Goal: Find specific page/section: Find specific page/section

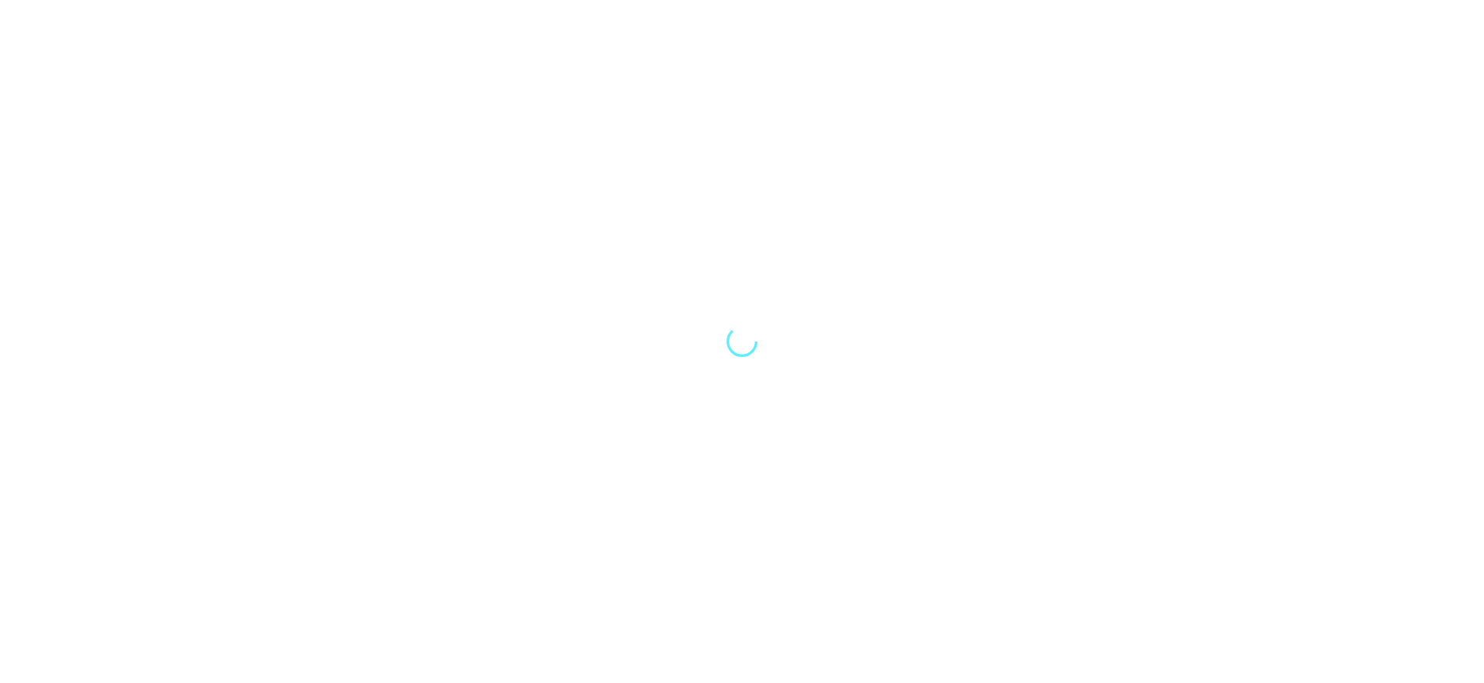
select select "Song"
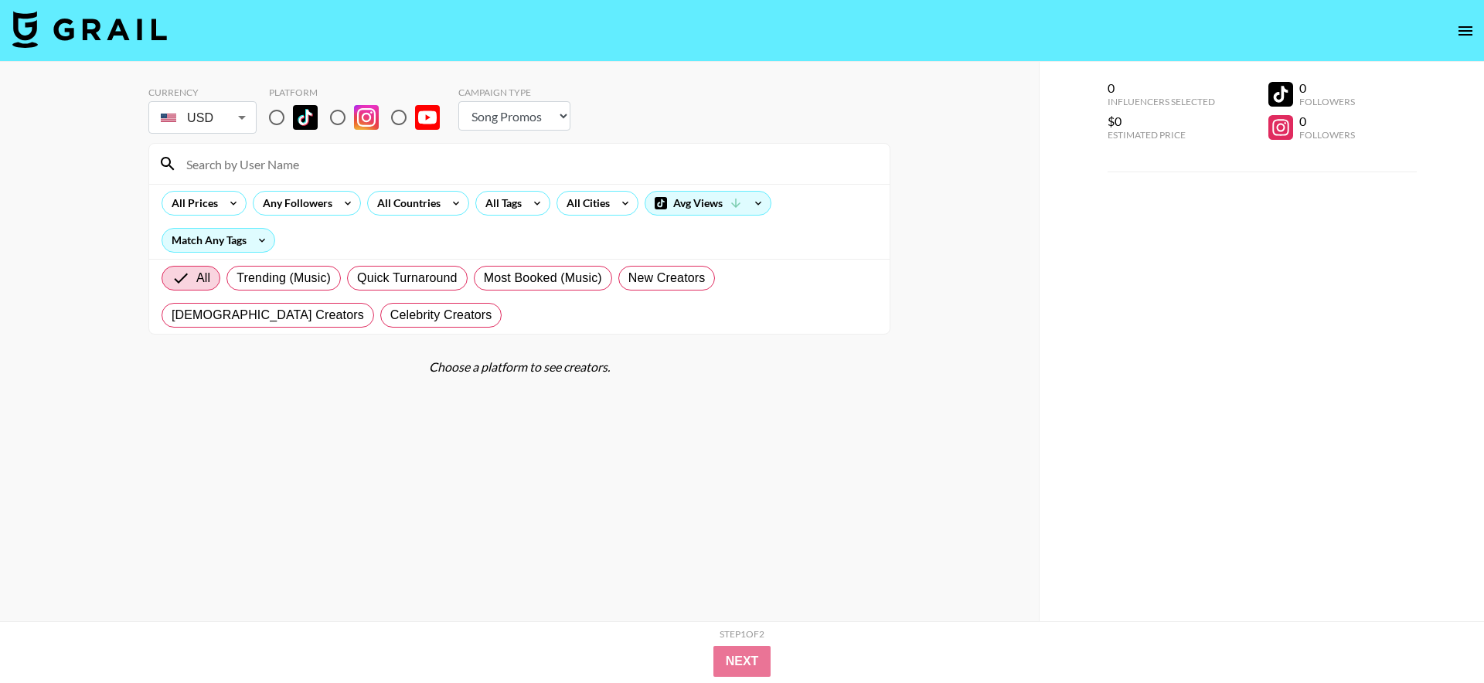
click at [285, 162] on input at bounding box center [528, 163] width 703 height 25
type input "[PERSON_NAME]"
click at [281, 124] on input "radio" at bounding box center [276, 117] width 32 height 32
radio input "true"
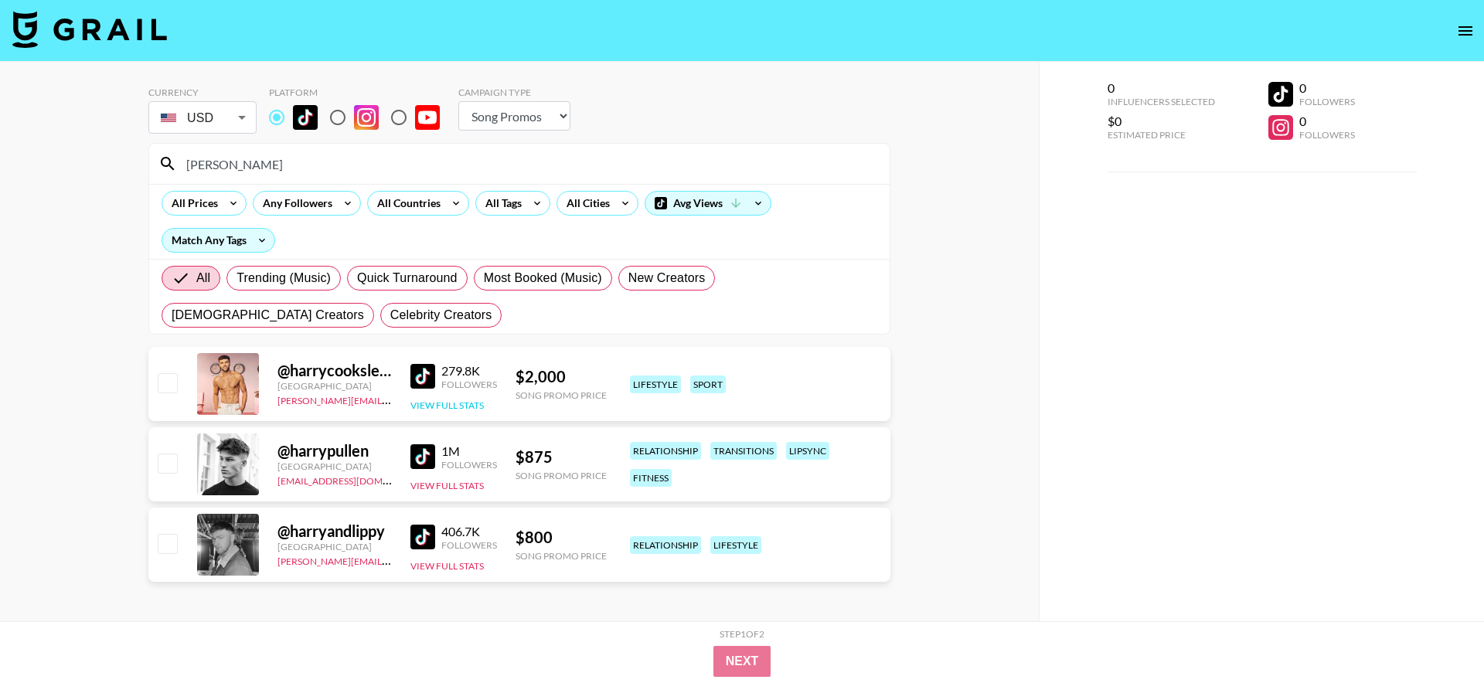
click at [458, 401] on button "View Full Stats" at bounding box center [446, 406] width 73 height 12
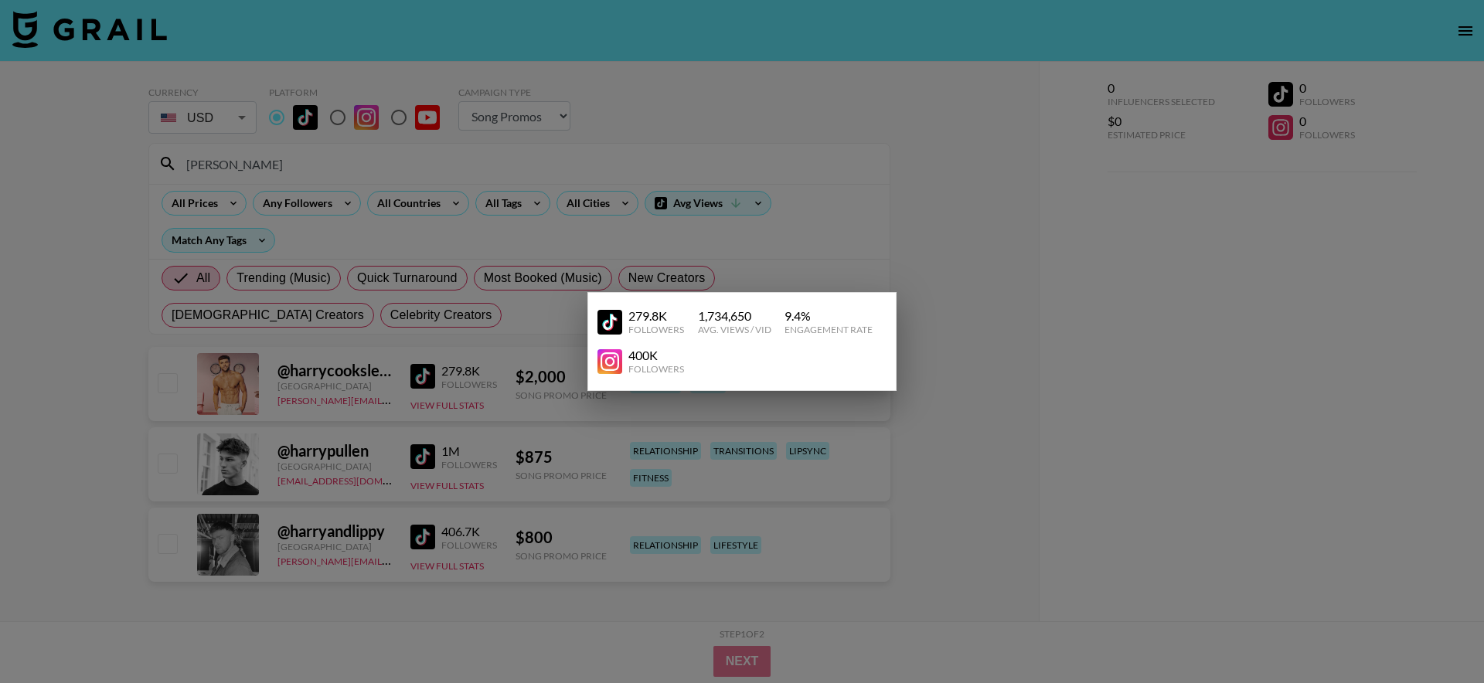
click at [430, 251] on div at bounding box center [742, 341] width 1484 height 683
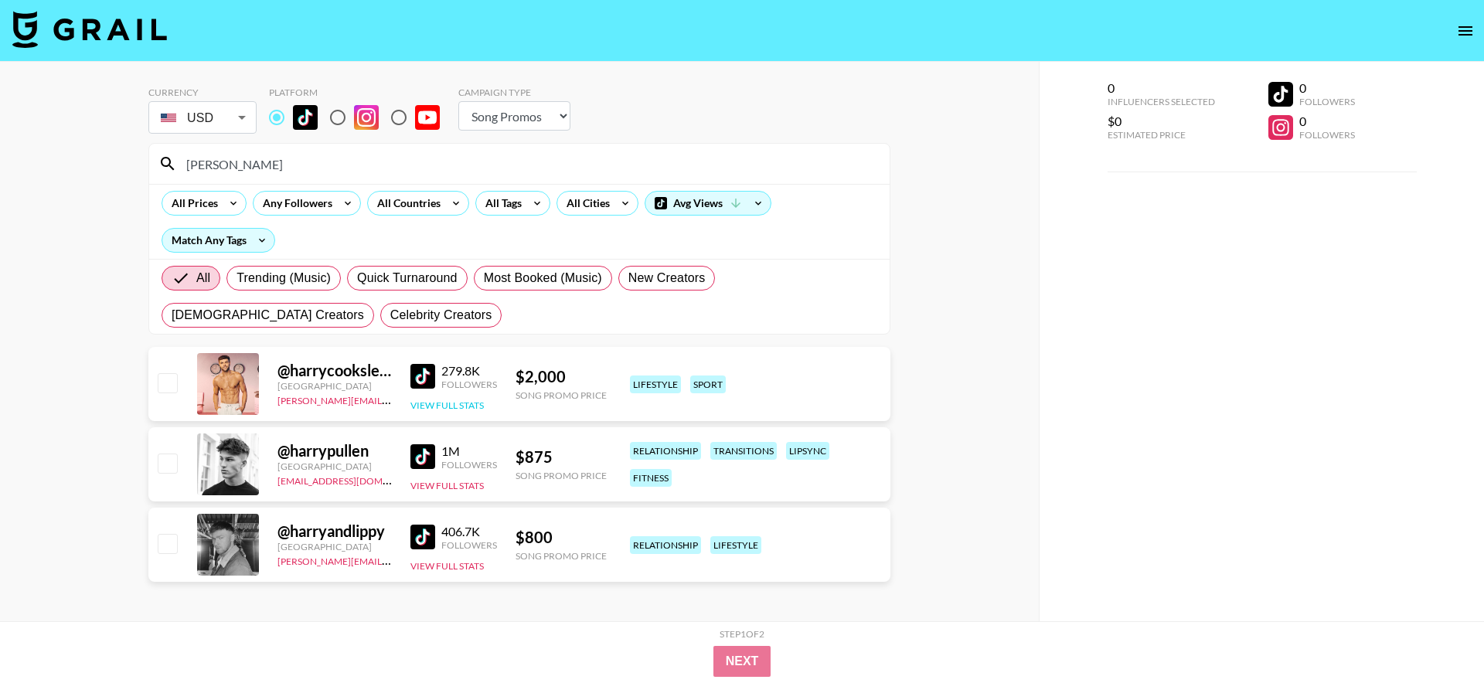
scroll to position [3, 0]
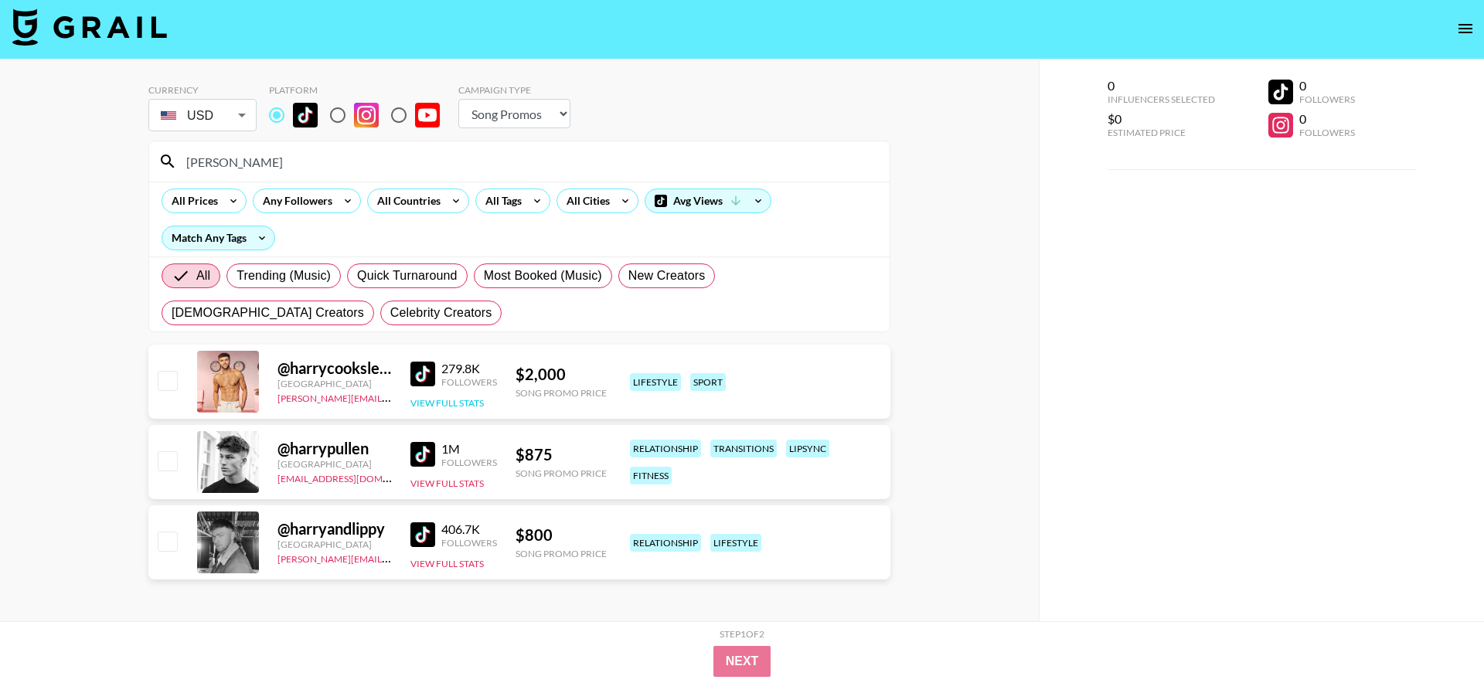
click at [427, 402] on button "View Full Stats" at bounding box center [446, 403] width 73 height 12
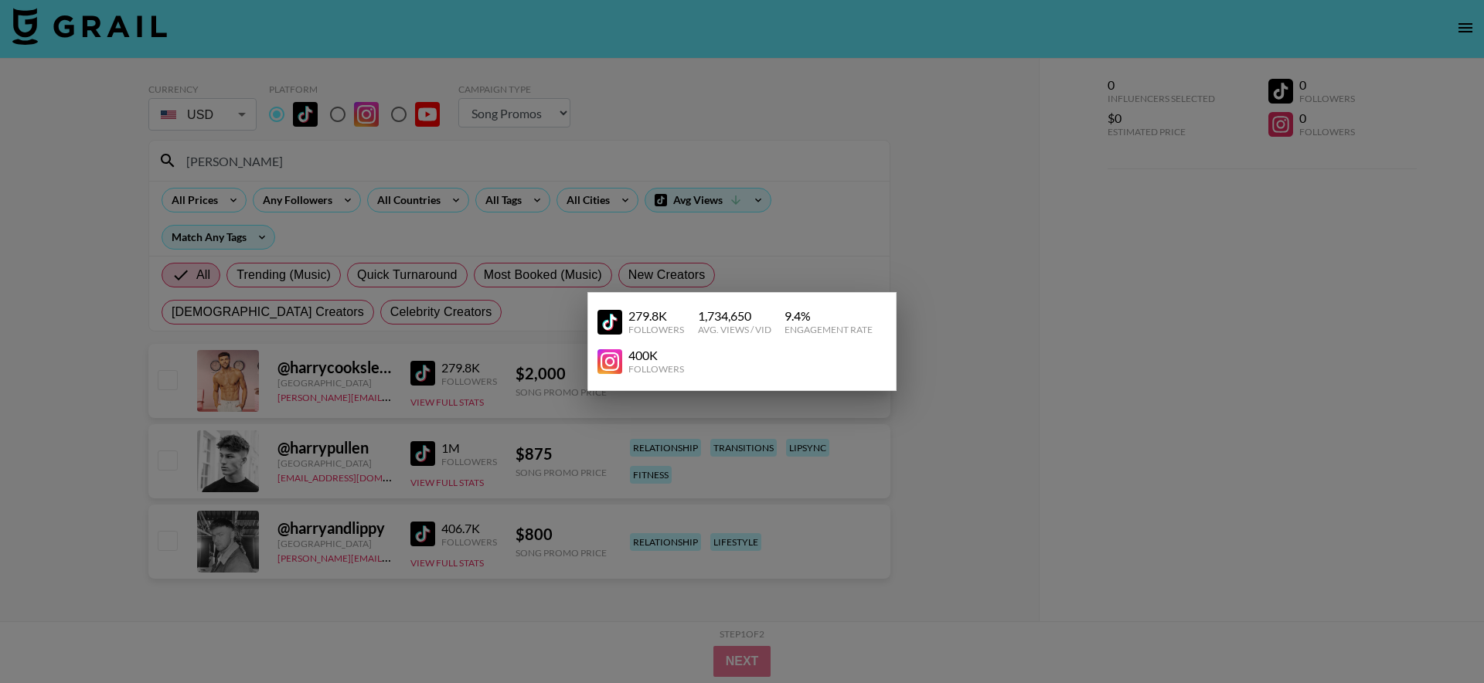
click at [488, 370] on div at bounding box center [742, 341] width 1484 height 683
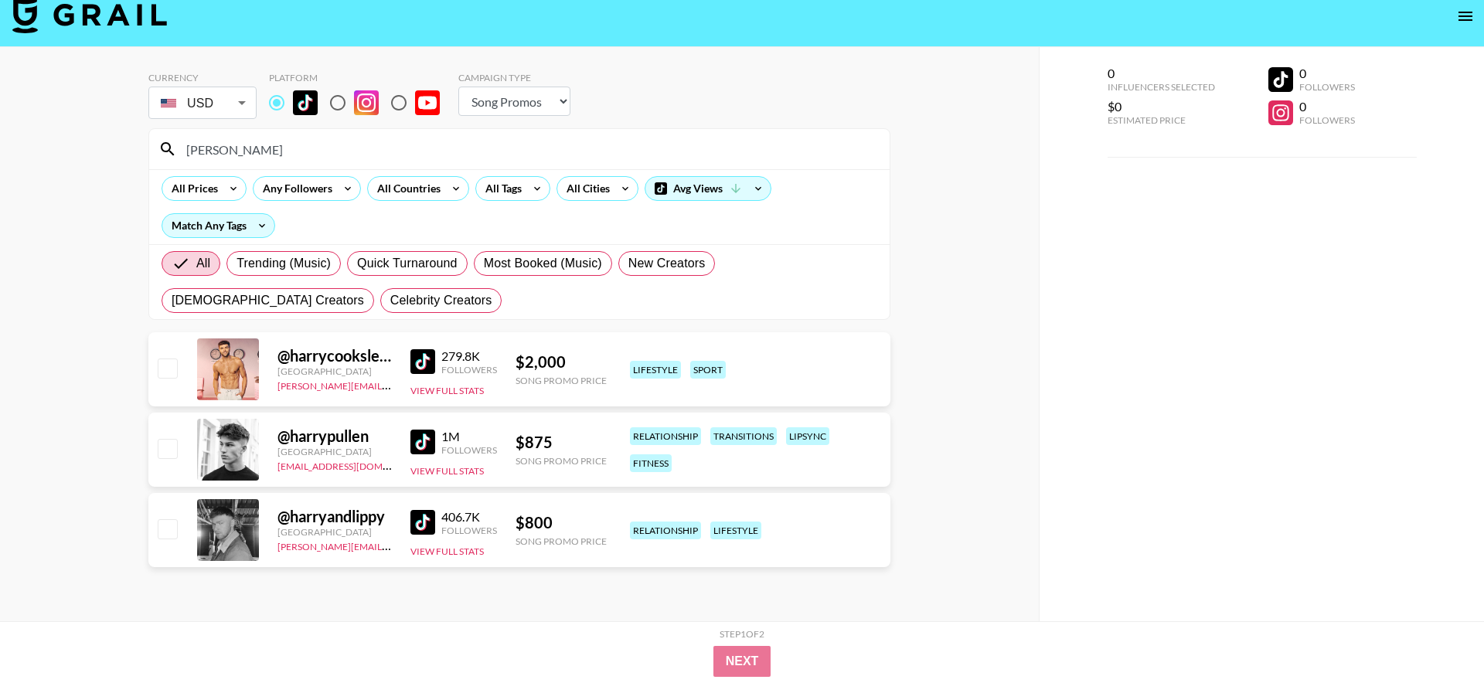
scroll to position [15, 0]
click at [496, 190] on div "All Tags" at bounding box center [500, 187] width 49 height 23
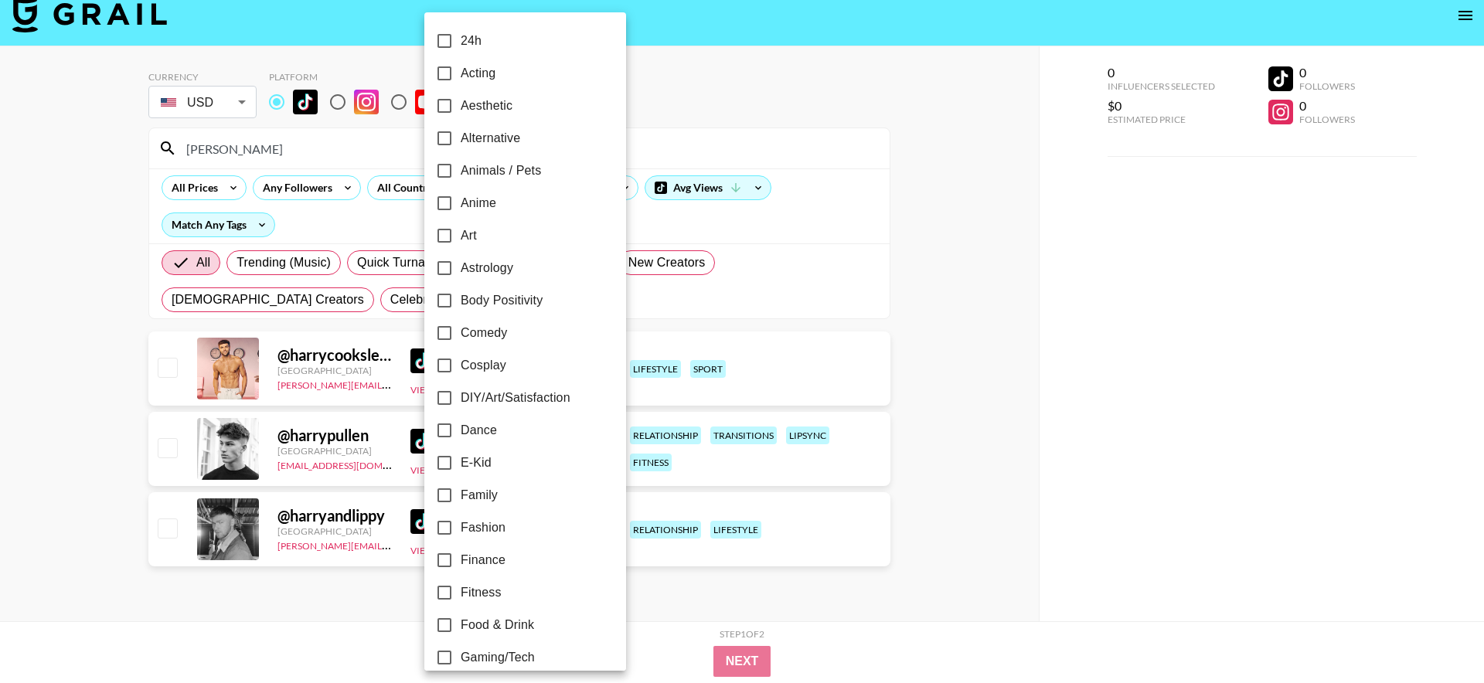
click at [485, 436] on span "Dance" at bounding box center [479, 430] width 36 height 19
click at [461, 436] on input "Dance" at bounding box center [444, 430] width 32 height 32
checkbox input "true"
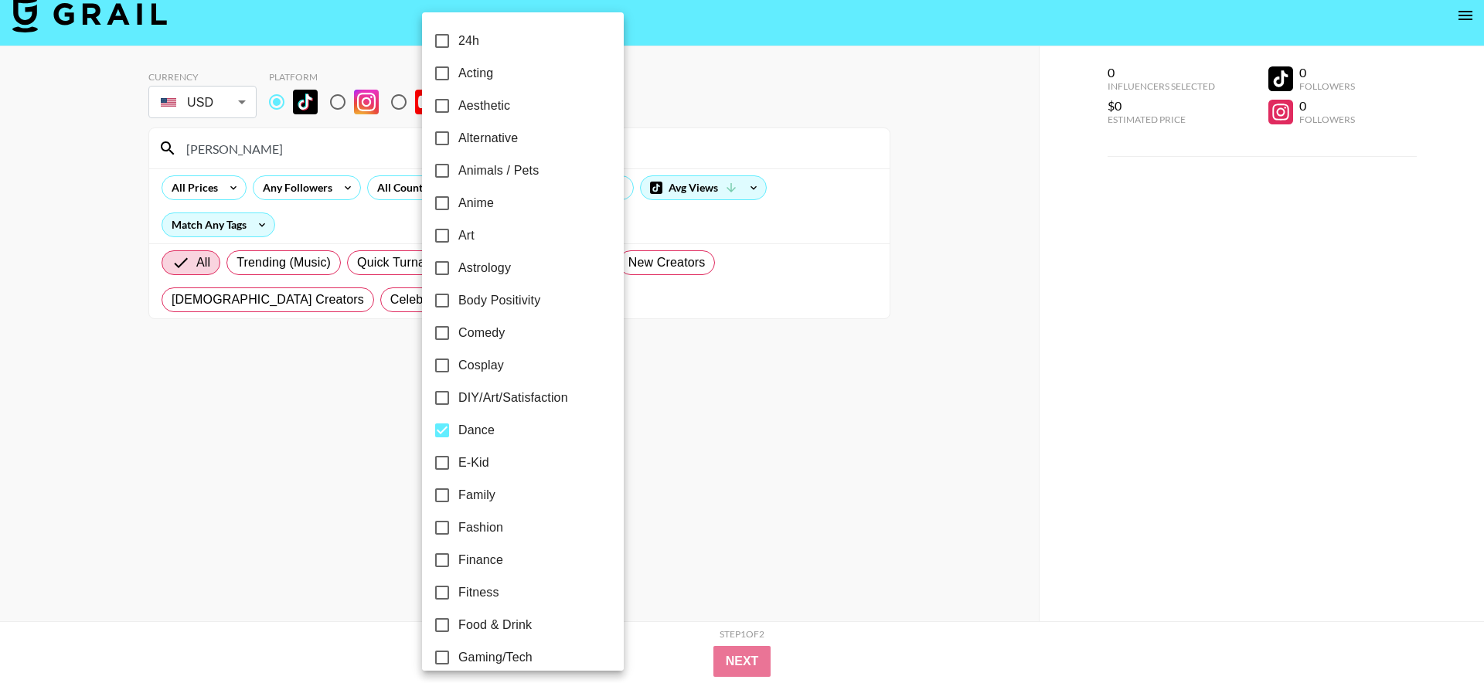
click at [298, 414] on div at bounding box center [742, 341] width 1484 height 683
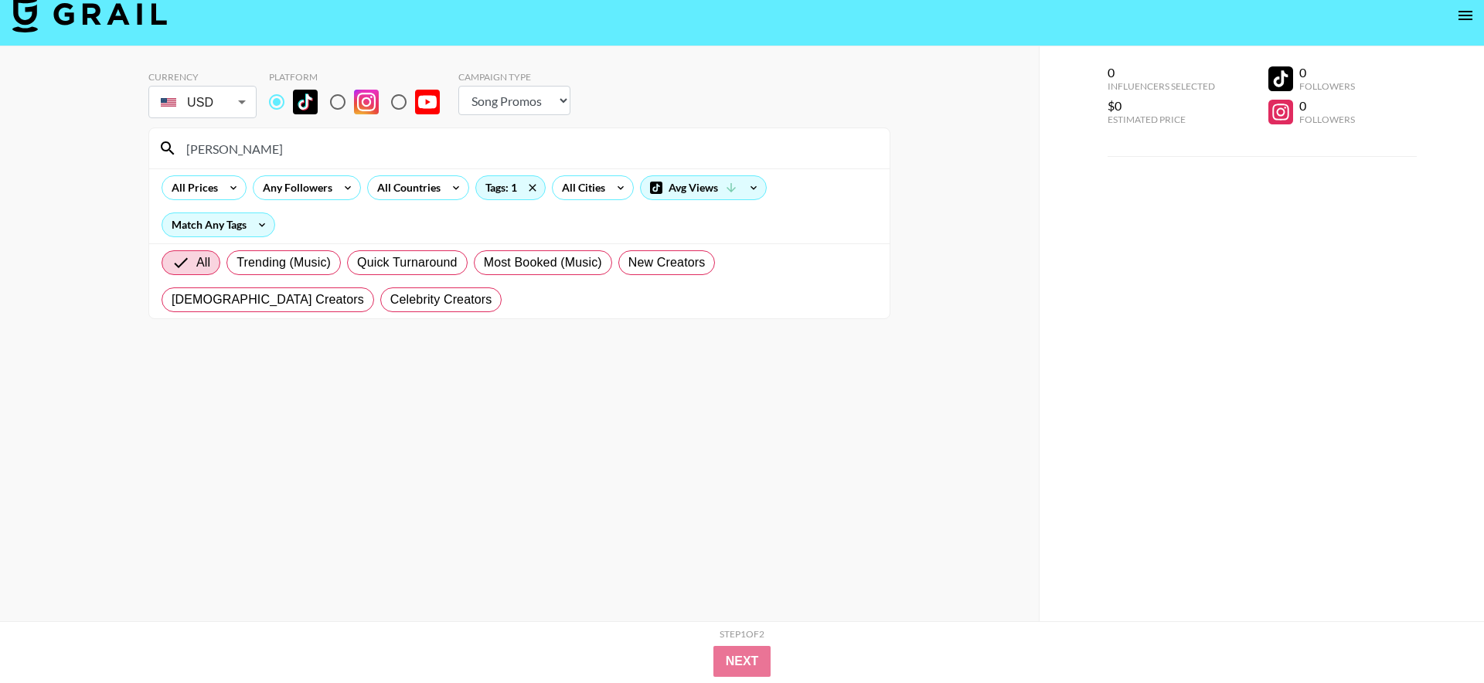
click at [301, 144] on input "[PERSON_NAME]" at bounding box center [528, 148] width 703 height 25
type input "\"
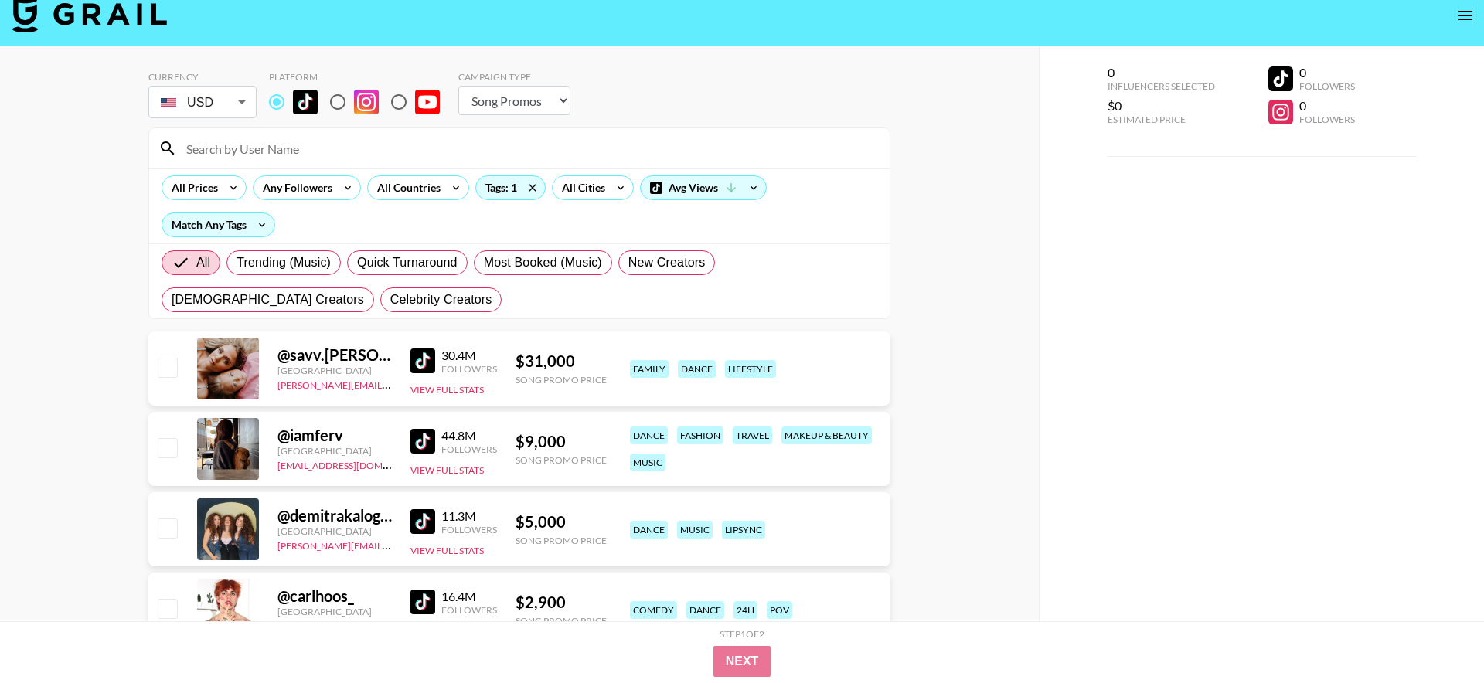
click at [427, 366] on img at bounding box center [422, 361] width 25 height 25
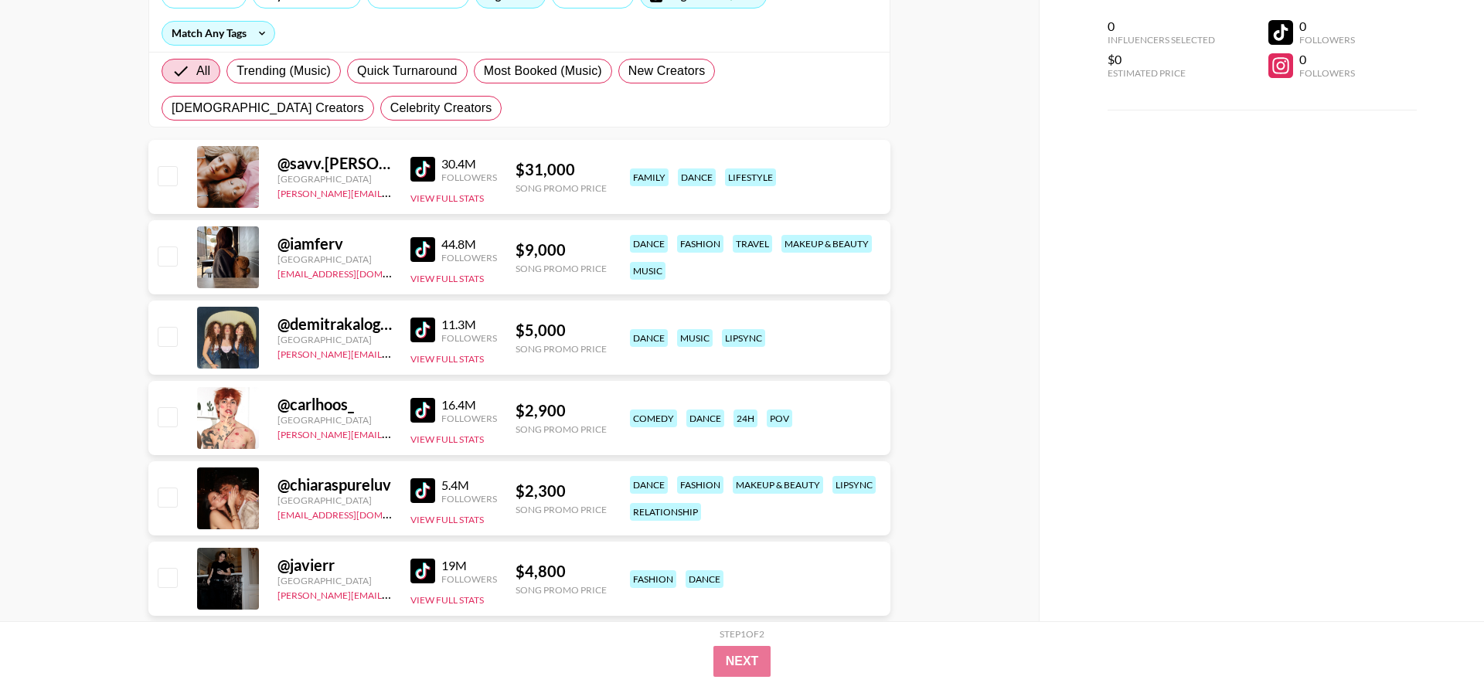
scroll to position [209, 0]
click at [419, 327] on img at bounding box center [422, 328] width 25 height 25
click at [522, 312] on div "@ demitrakalogeras [GEOGRAPHIC_DATA] [PERSON_NAME][EMAIL_ADDRESS][DOMAIN_NAME] …" at bounding box center [519, 336] width 742 height 74
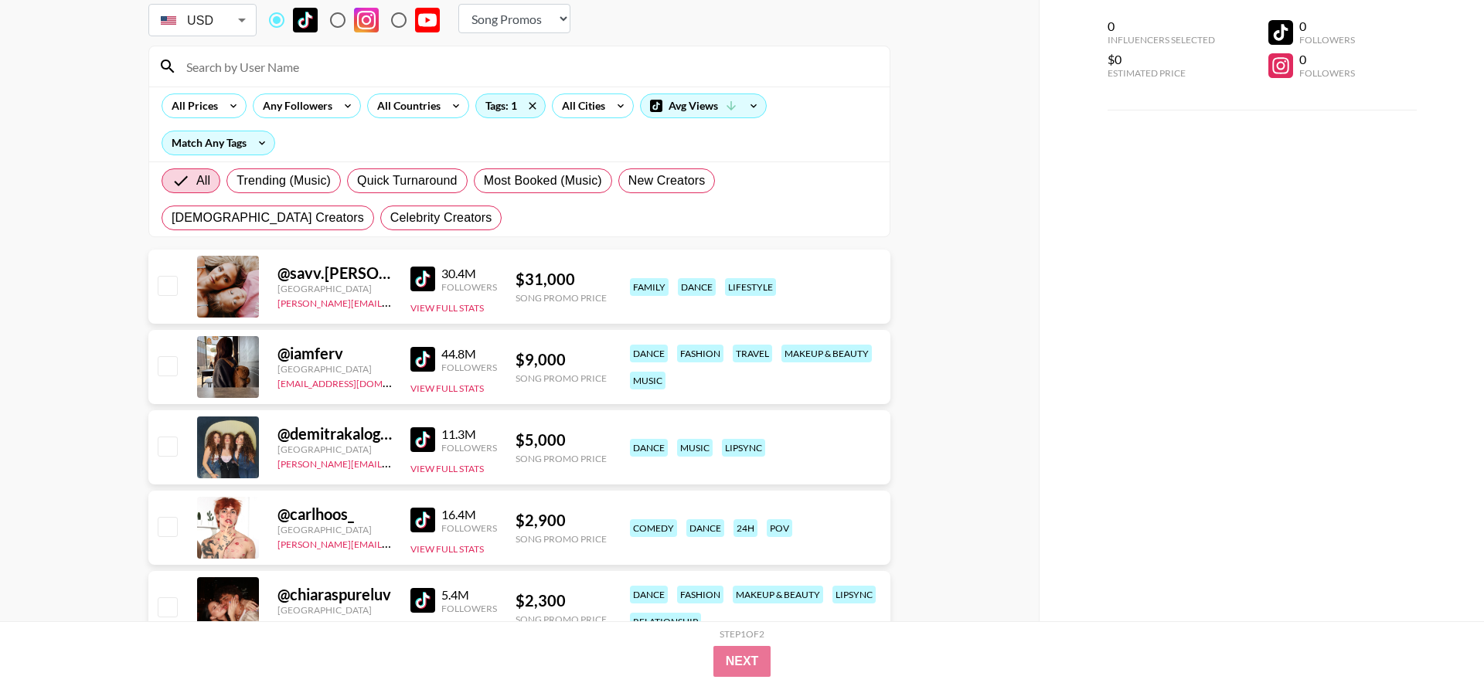
scroll to position [0, 0]
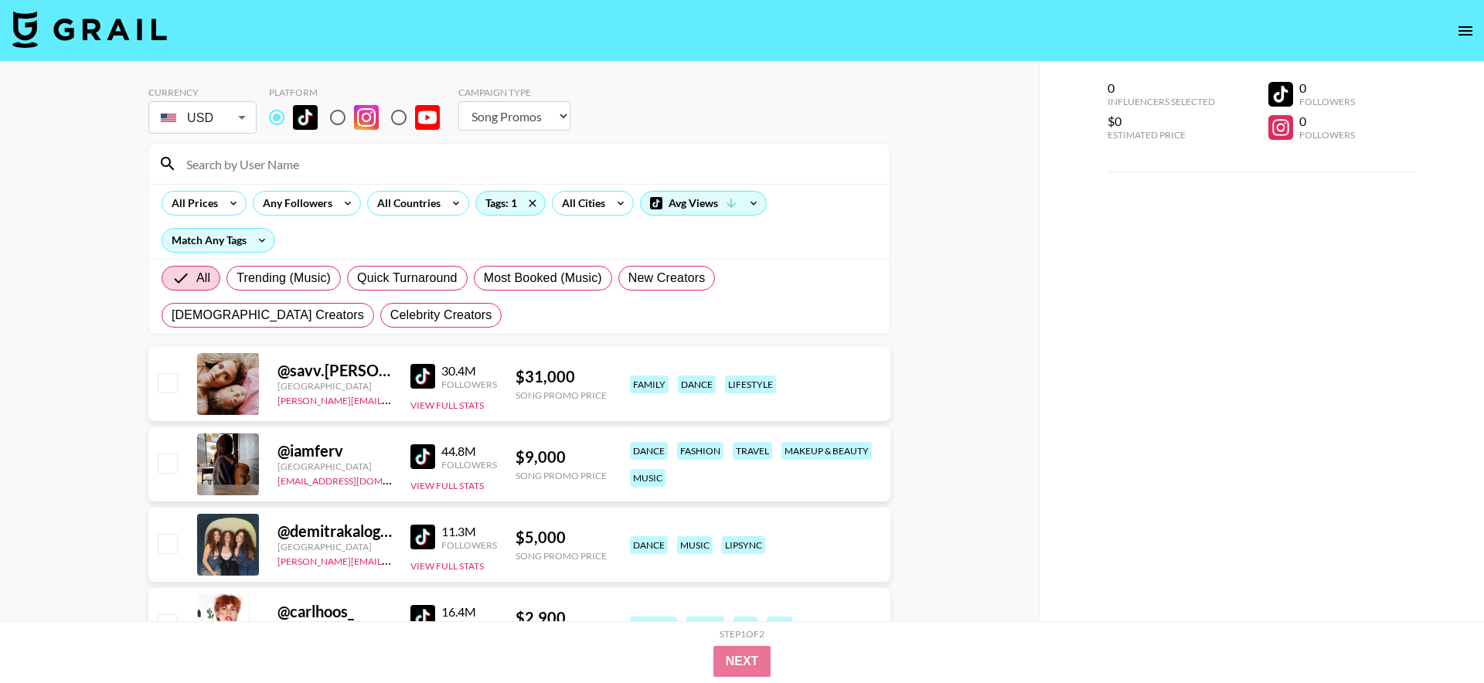
click at [245, 168] on input at bounding box center [528, 163] width 703 height 25
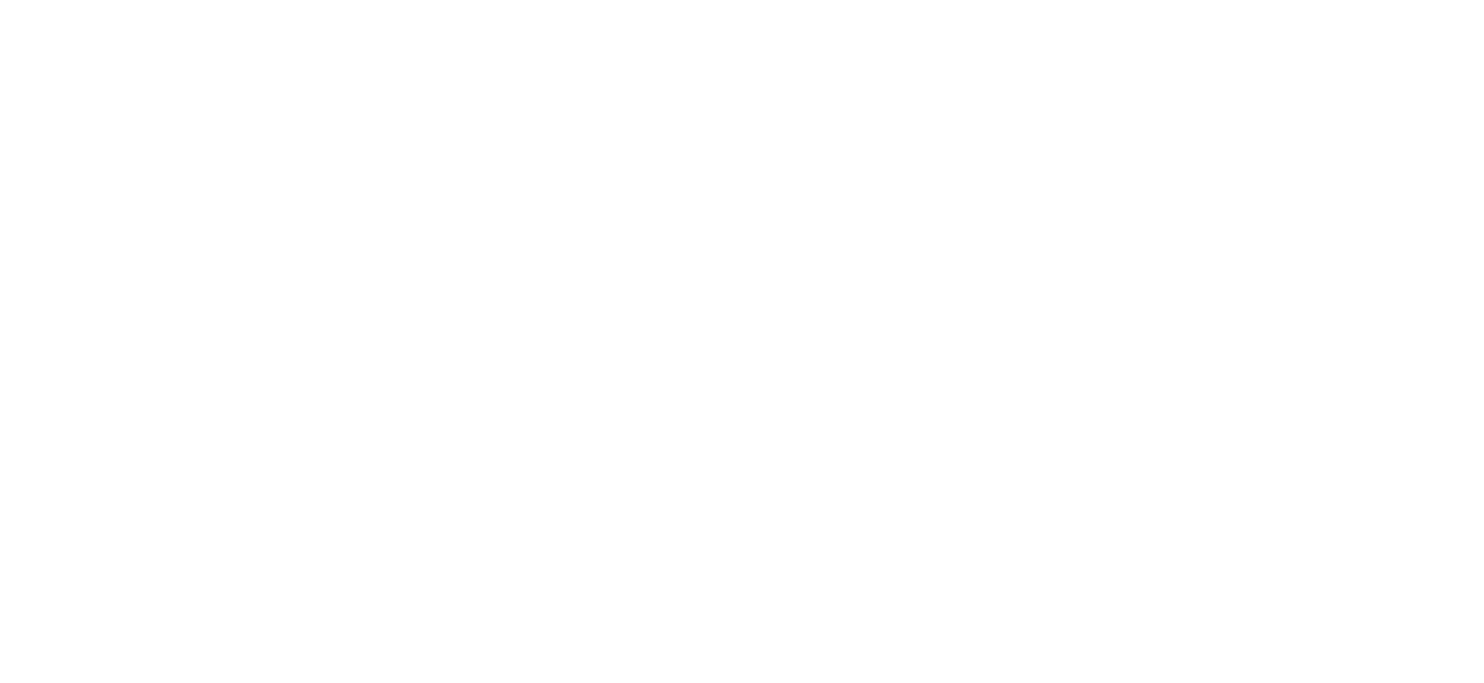
select select "Song"
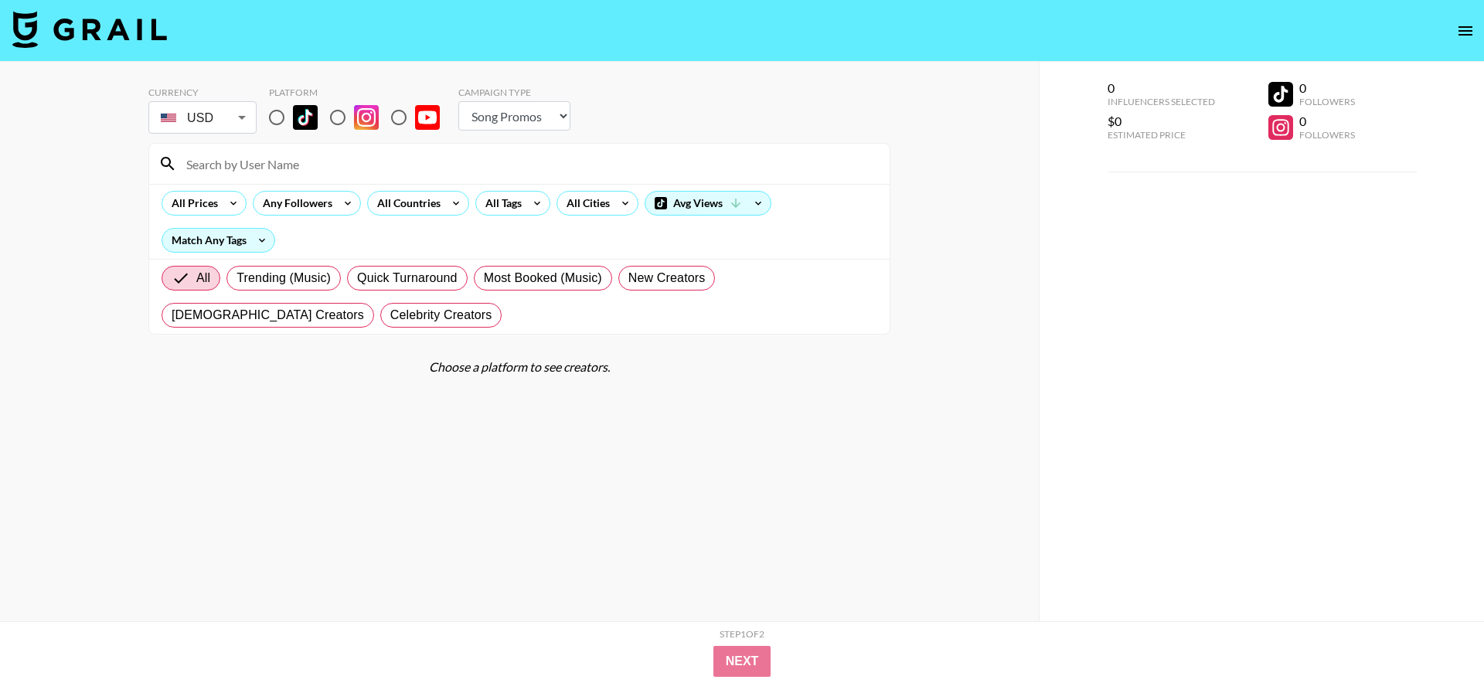
click at [328, 162] on input at bounding box center [528, 163] width 703 height 25
click at [291, 119] on input "radio" at bounding box center [276, 117] width 32 height 32
radio input "true"
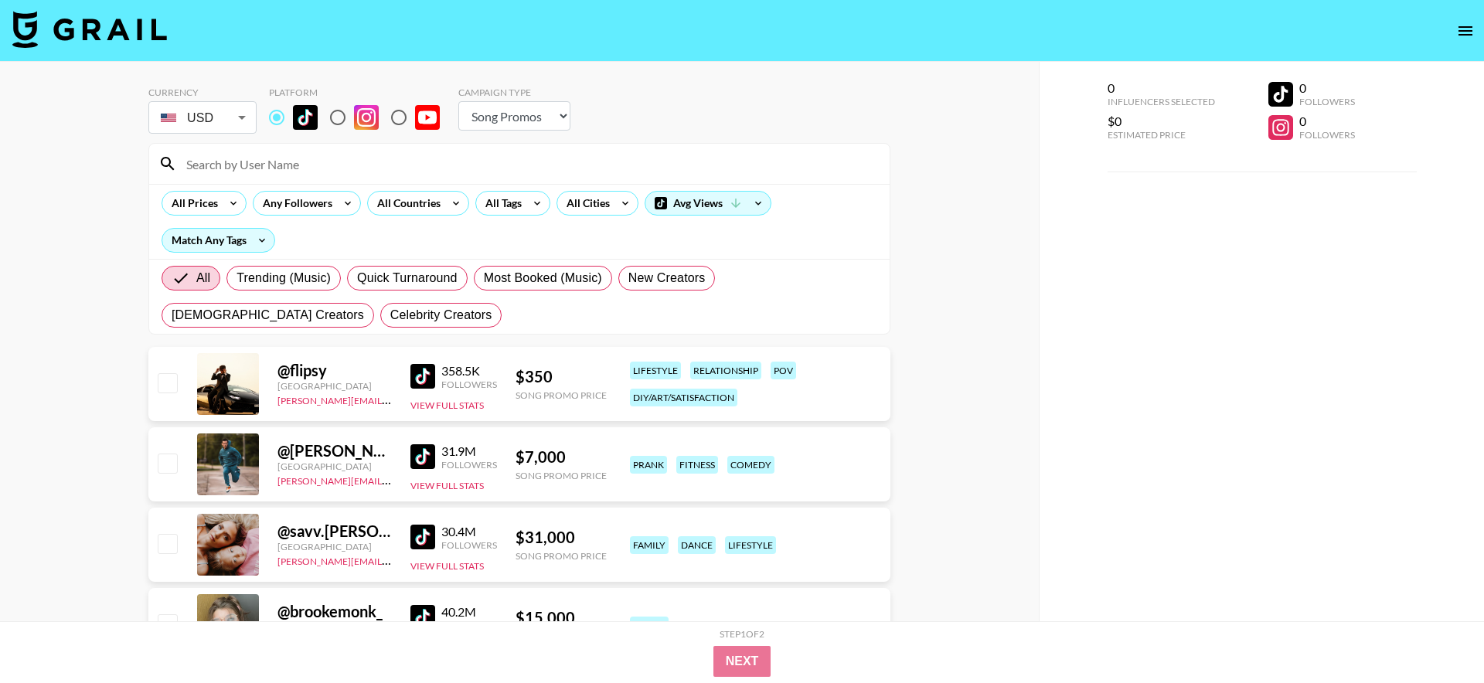
click at [294, 165] on input at bounding box center [528, 163] width 703 height 25
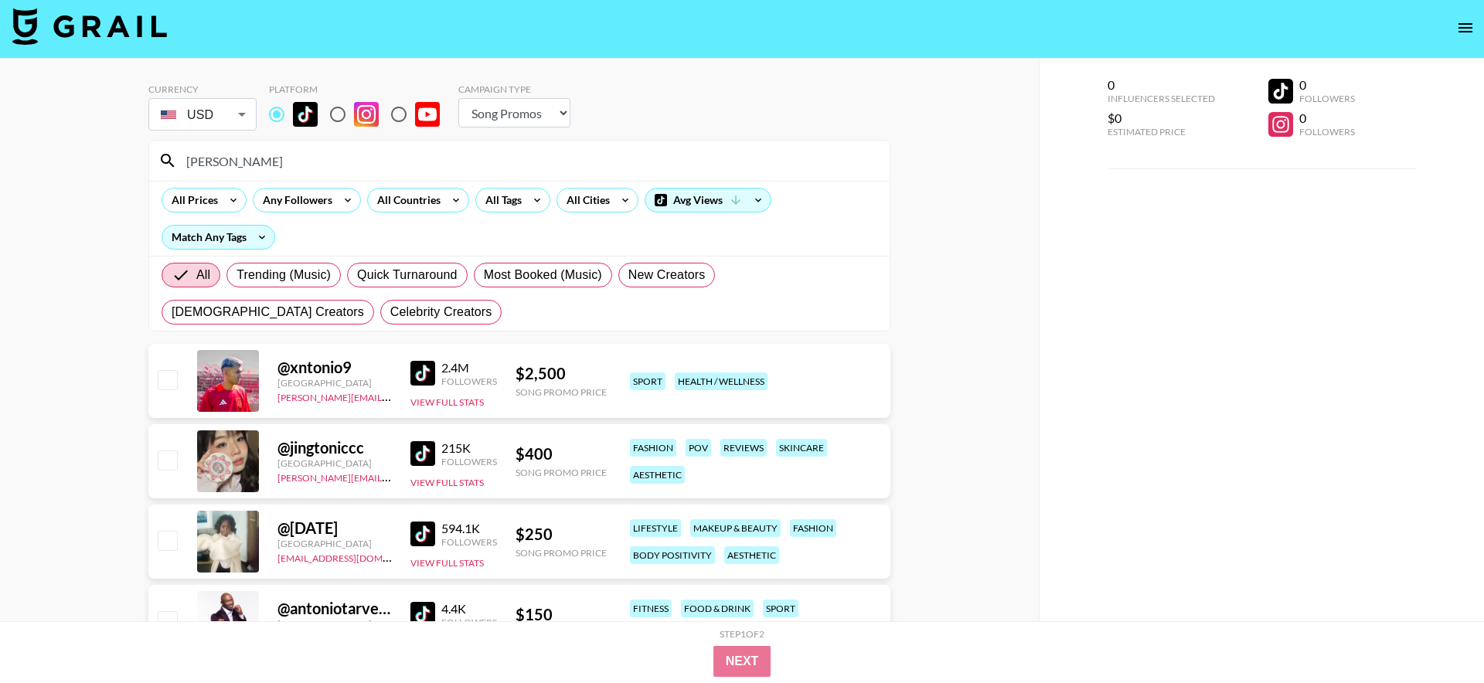
click at [144, 328] on div "Currency USD USD ​ Platform Campaign Type Choose Type... Song Promos Brand Prom…" at bounding box center [519, 421] width 1039 height 724
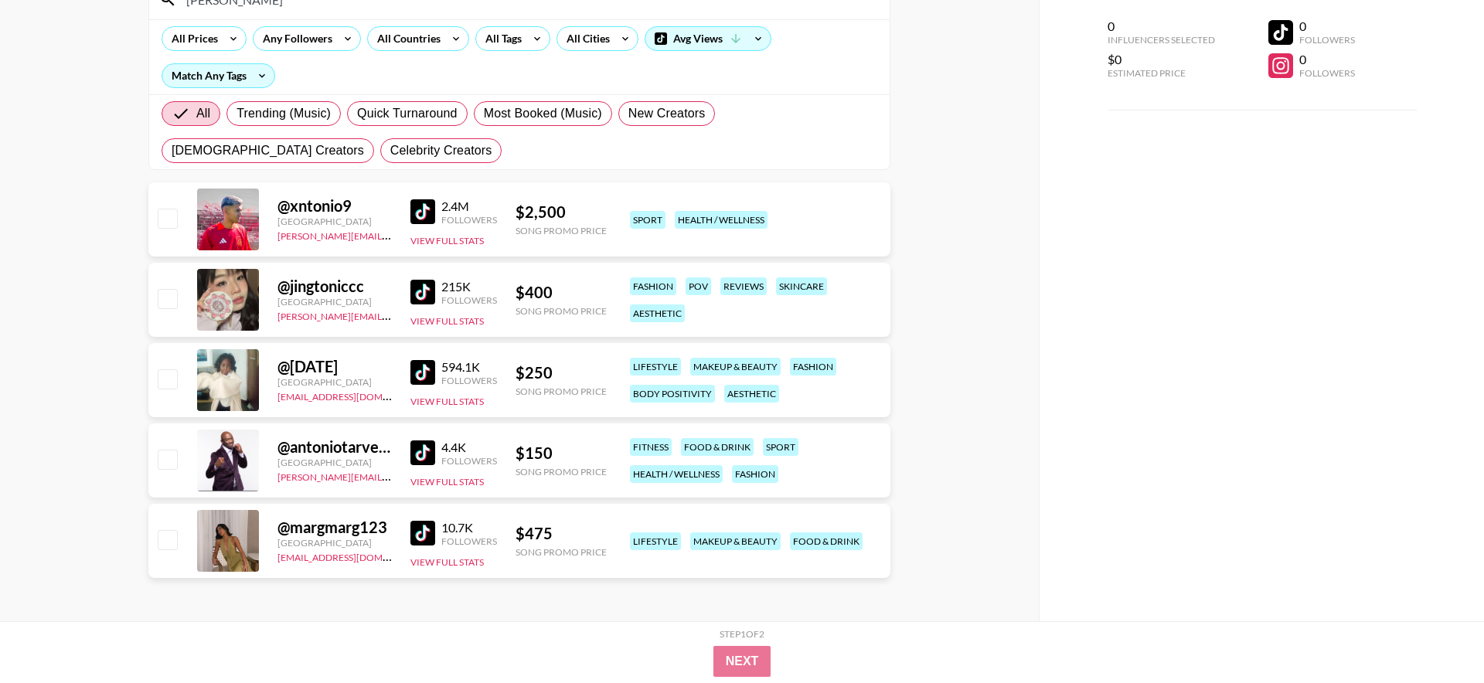
scroll to position [141, 0]
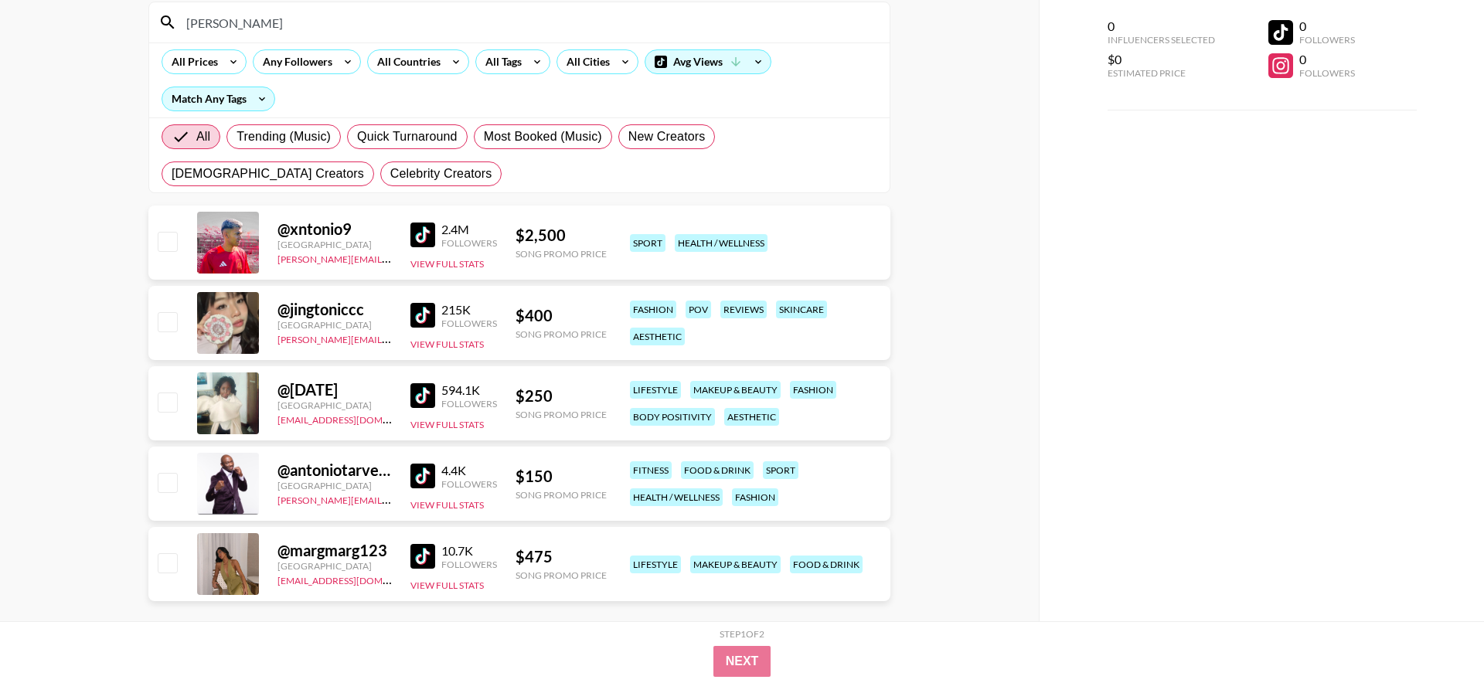
click at [290, 26] on input "toni" at bounding box center [528, 22] width 703 height 25
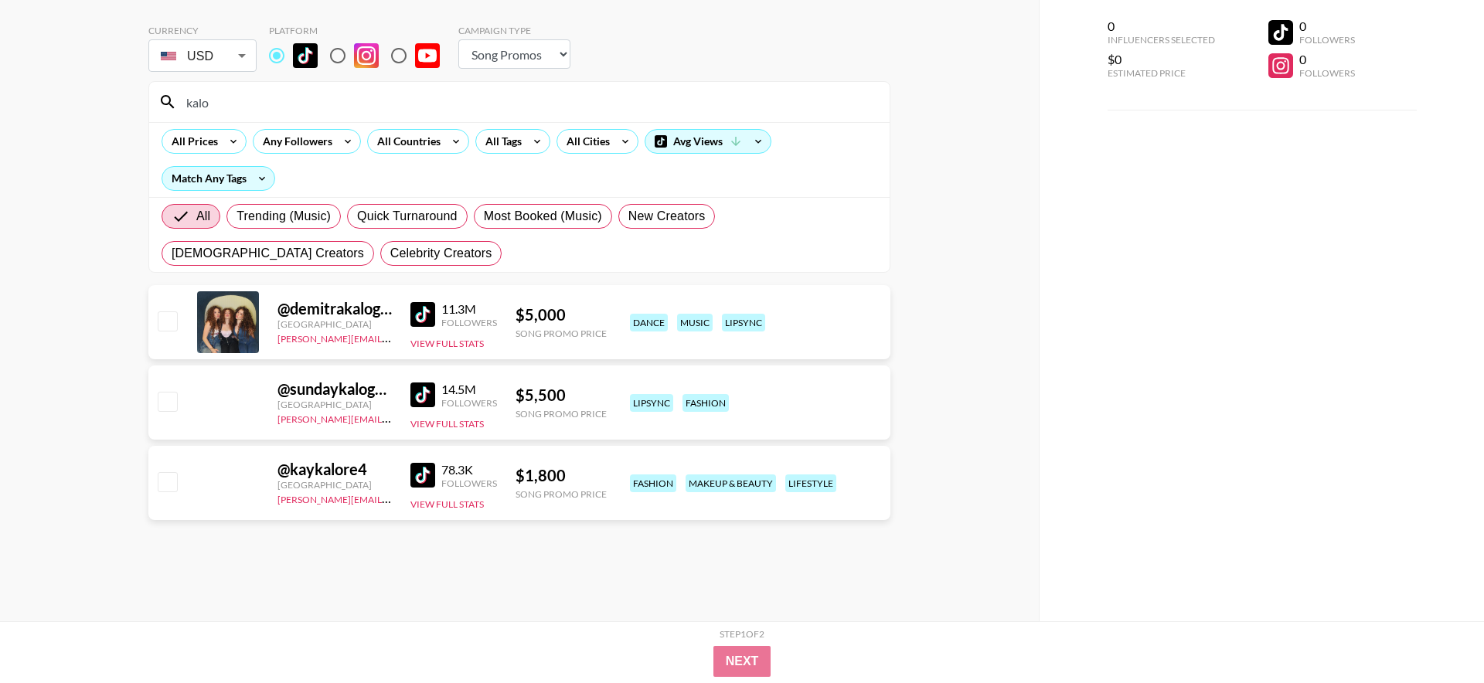
scroll to position [62, 0]
type input "kalo"
click at [433, 315] on img at bounding box center [422, 314] width 25 height 25
click at [427, 393] on img at bounding box center [422, 395] width 25 height 25
click at [230, 107] on input "kalo" at bounding box center [528, 102] width 703 height 25
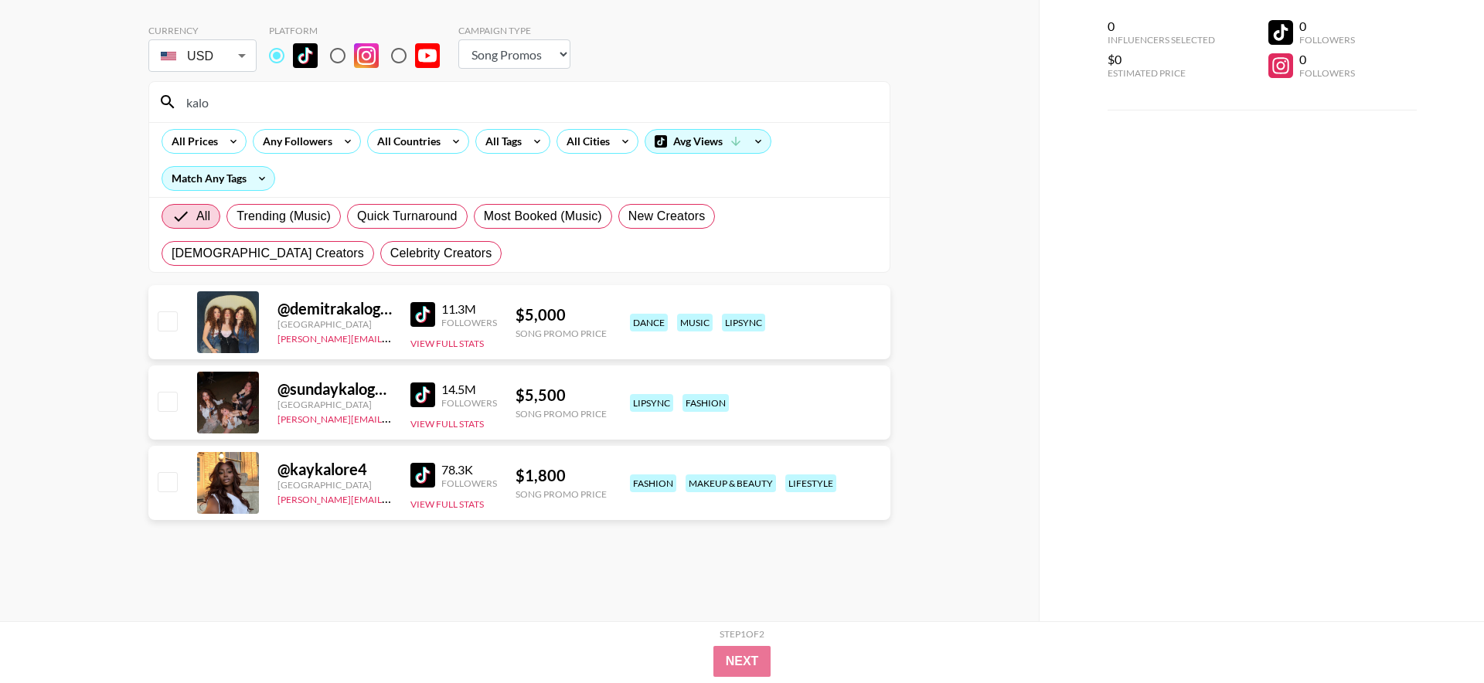
click at [230, 107] on input "kalo" at bounding box center [528, 102] width 703 height 25
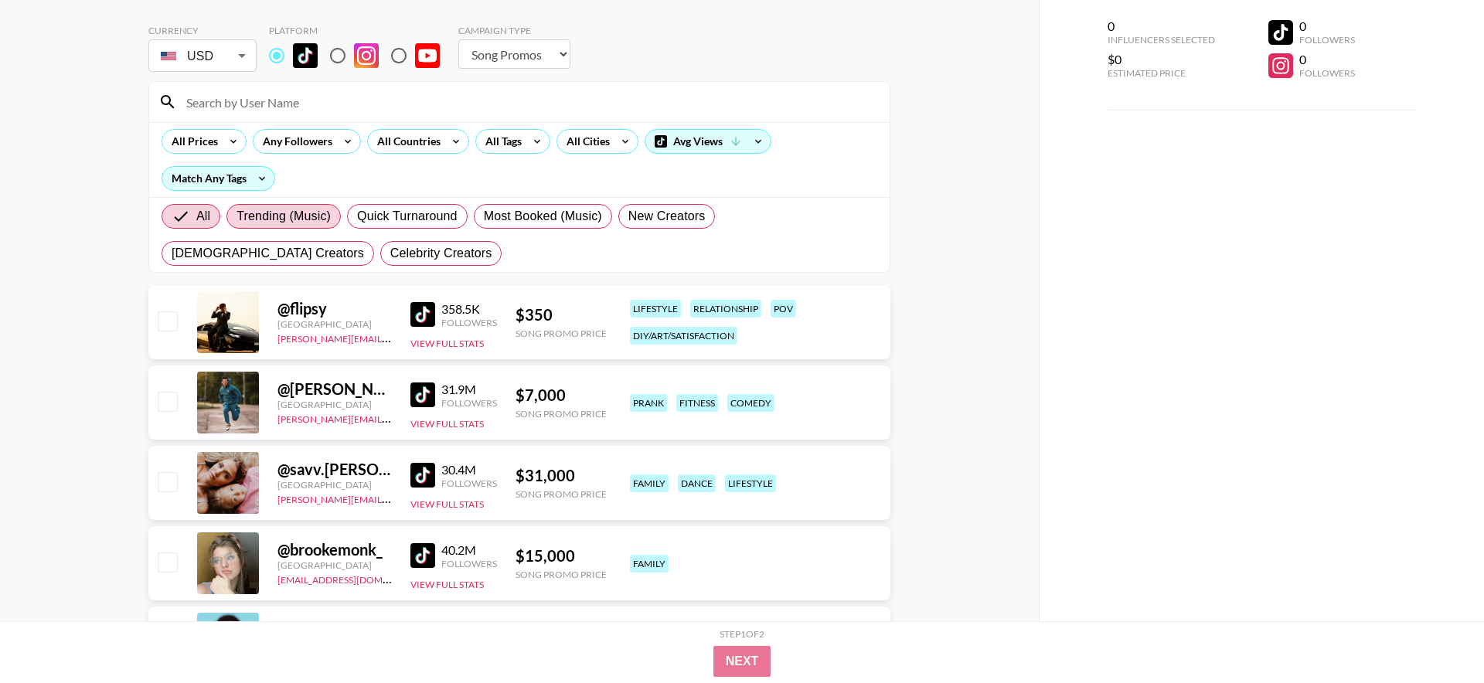
click at [336, 211] on label "Trending (Music)" at bounding box center [283, 216] width 114 height 25
click at [237, 216] on input "Trending (Music)" at bounding box center [237, 216] width 0 height 0
radio input "true"
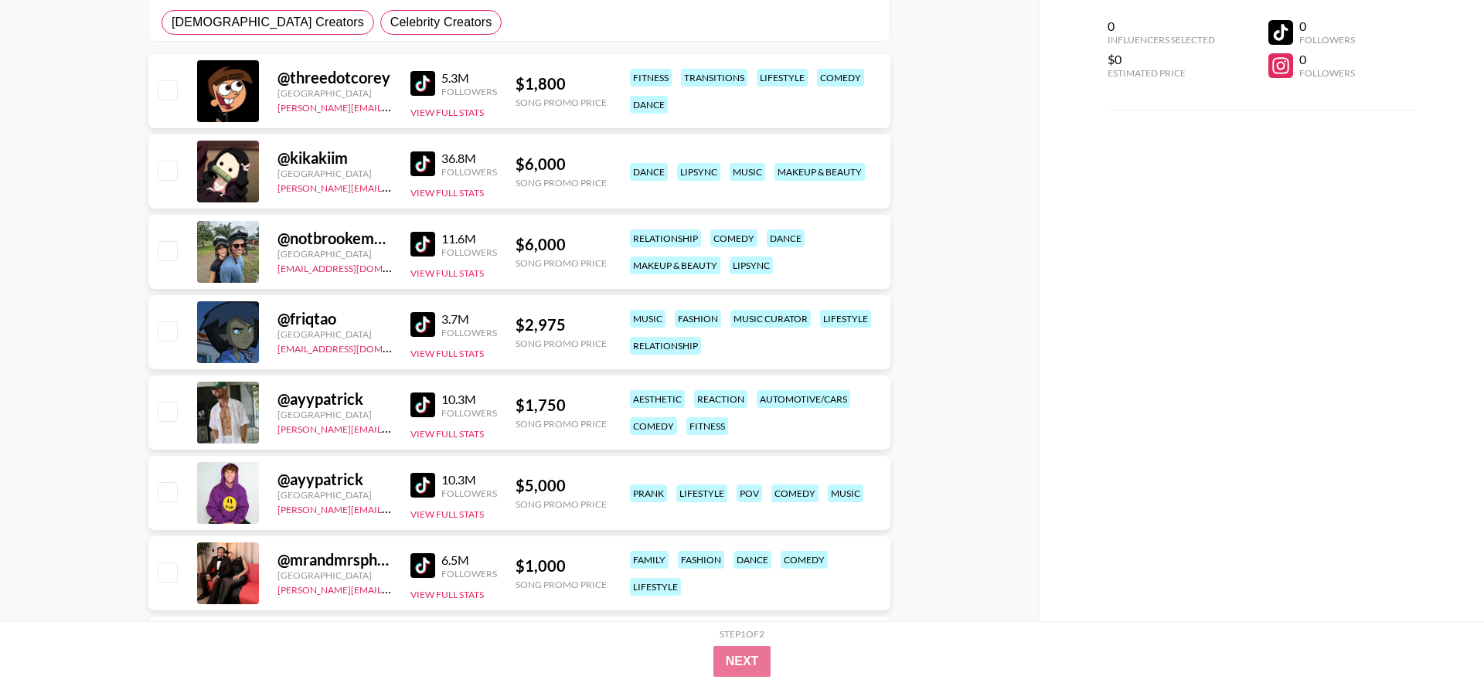
scroll to position [295, 0]
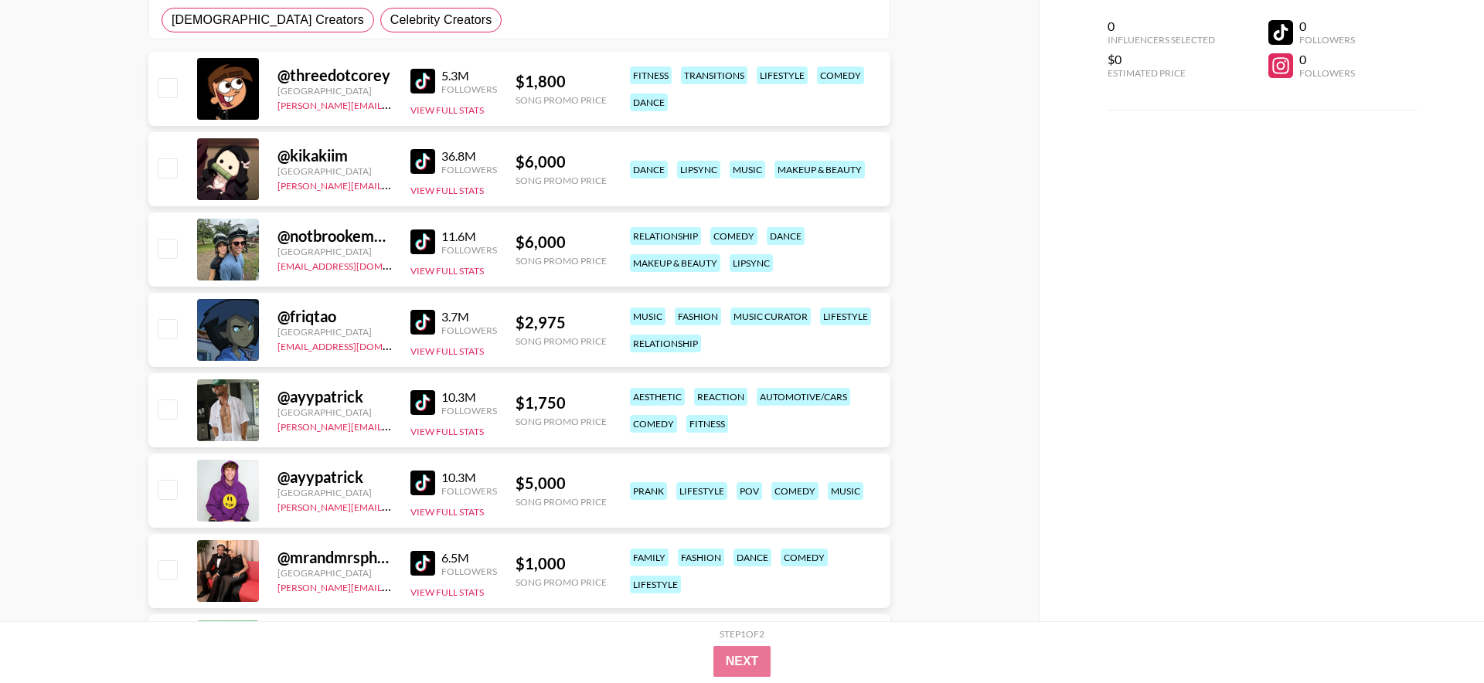
click at [420, 246] on img at bounding box center [422, 242] width 25 height 25
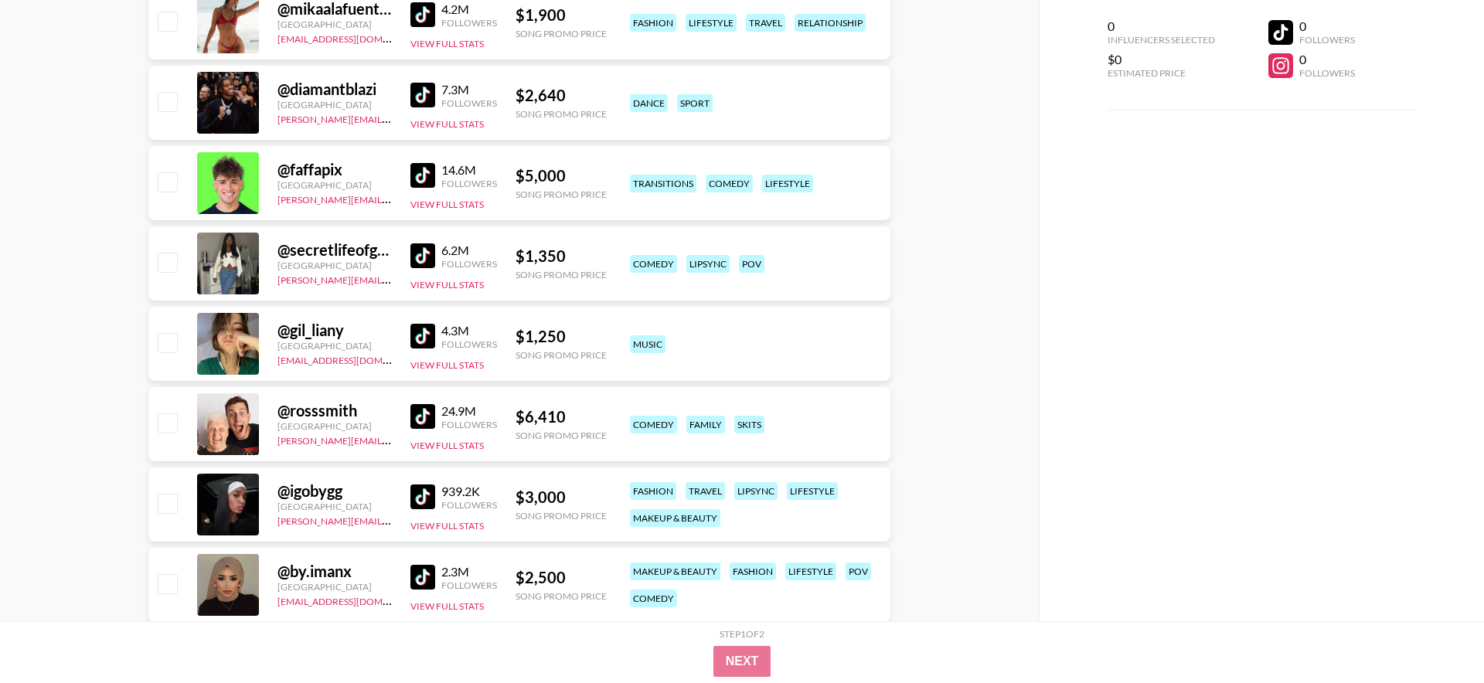
scroll to position [1985, 0]
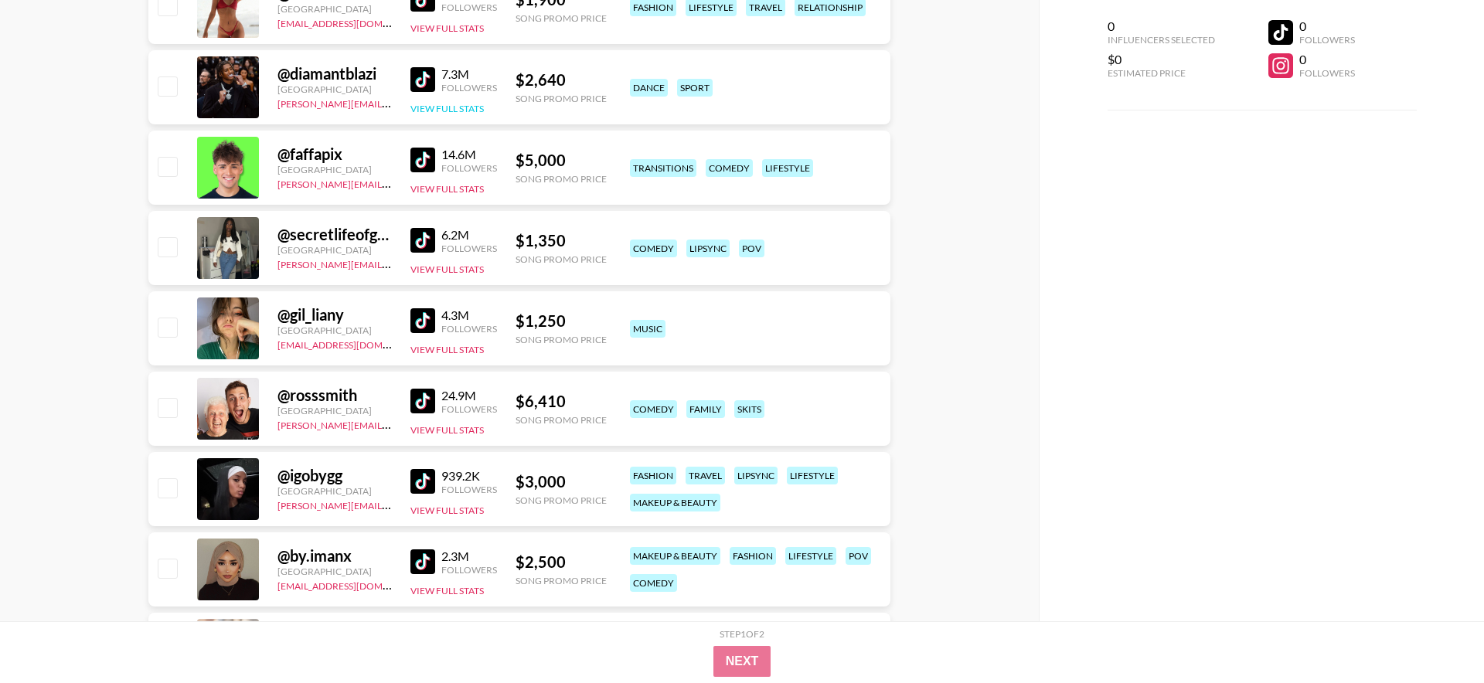
click at [464, 108] on button "View Full Stats" at bounding box center [446, 109] width 73 height 12
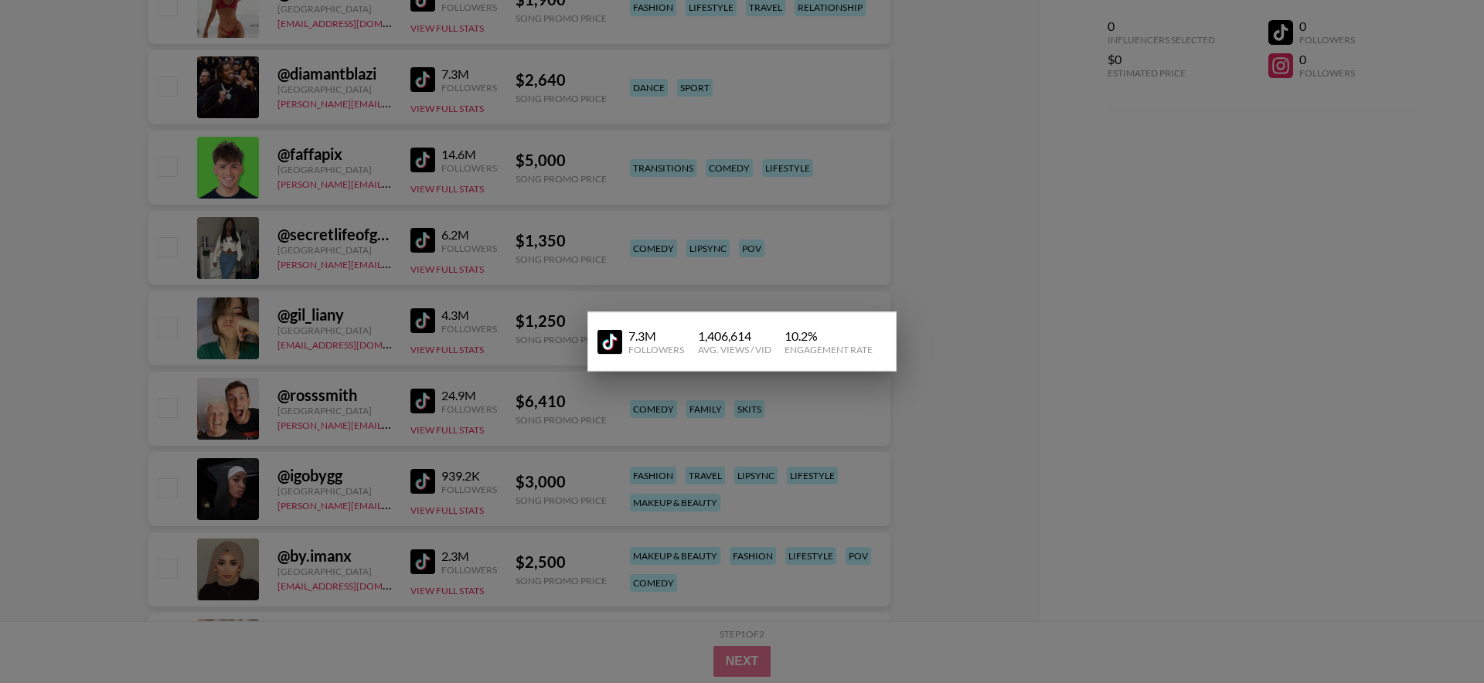
click at [611, 352] on img at bounding box center [609, 341] width 25 height 25
click at [557, 184] on div at bounding box center [742, 341] width 1484 height 683
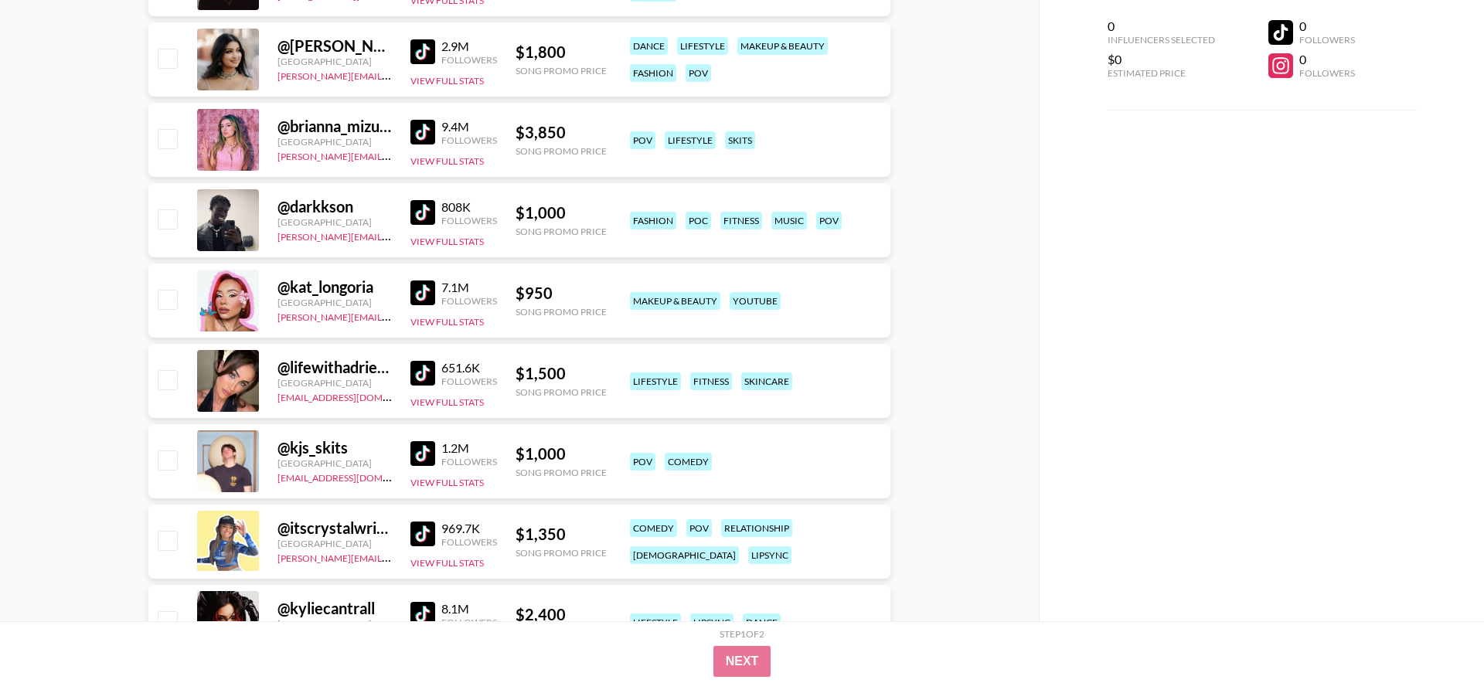
scroll to position [2576, 0]
click at [427, 212] on img at bounding box center [422, 211] width 25 height 25
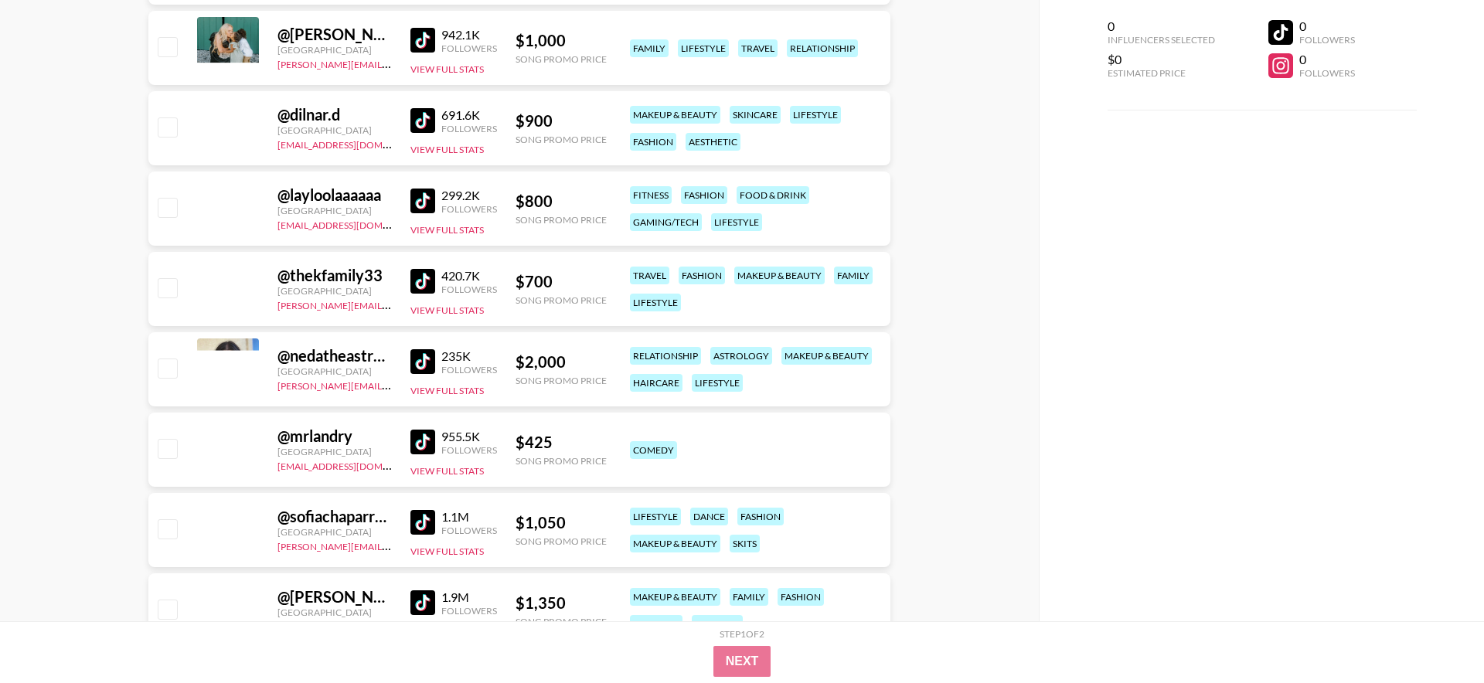
scroll to position [5563, 0]
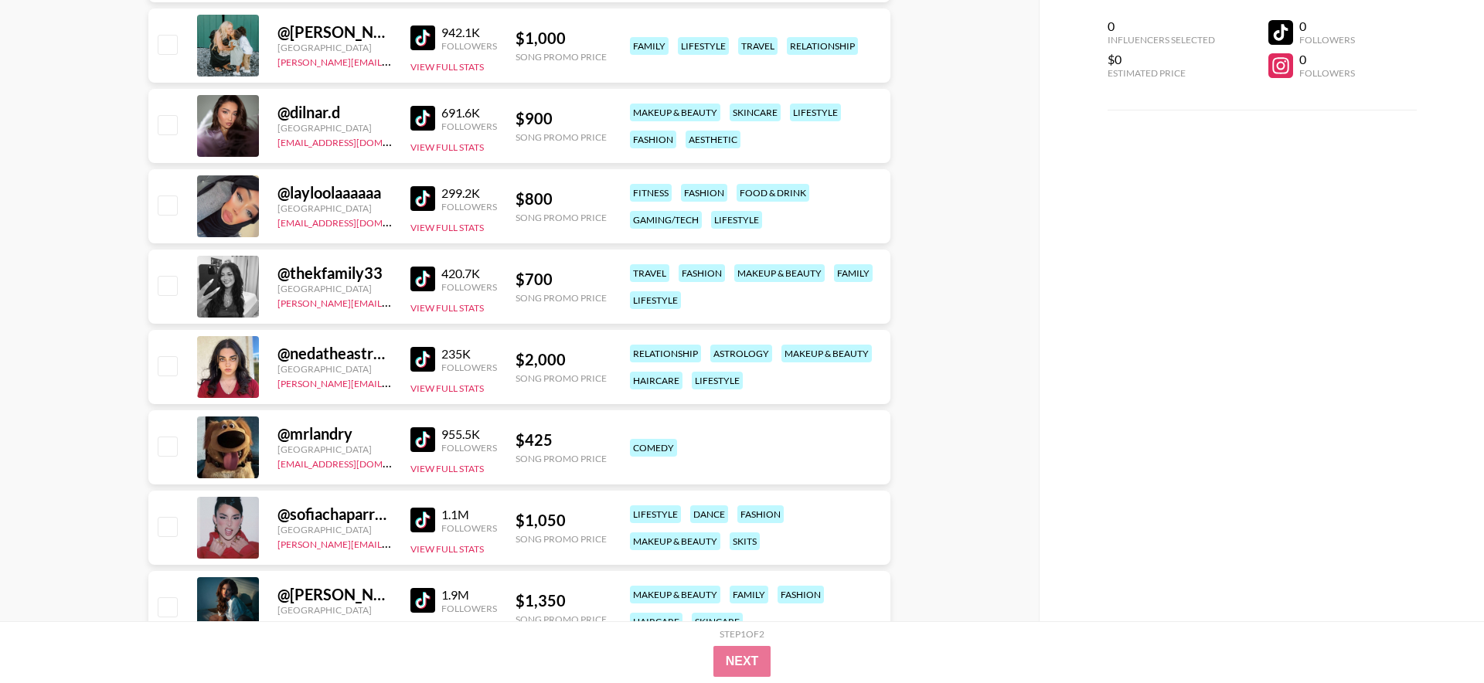
click at [434, 439] on img at bounding box center [422, 439] width 25 height 25
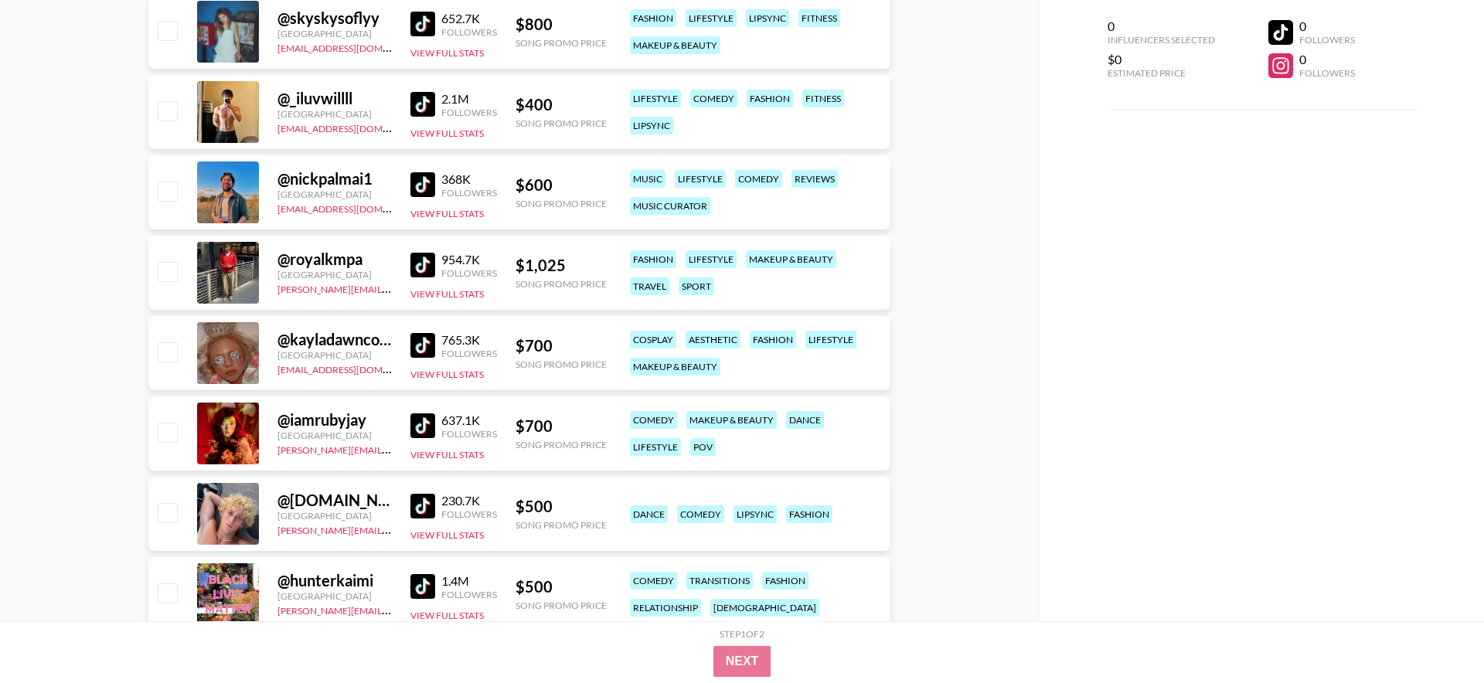
scroll to position [22894, 0]
